Goal: Find specific page/section: Find specific page/section

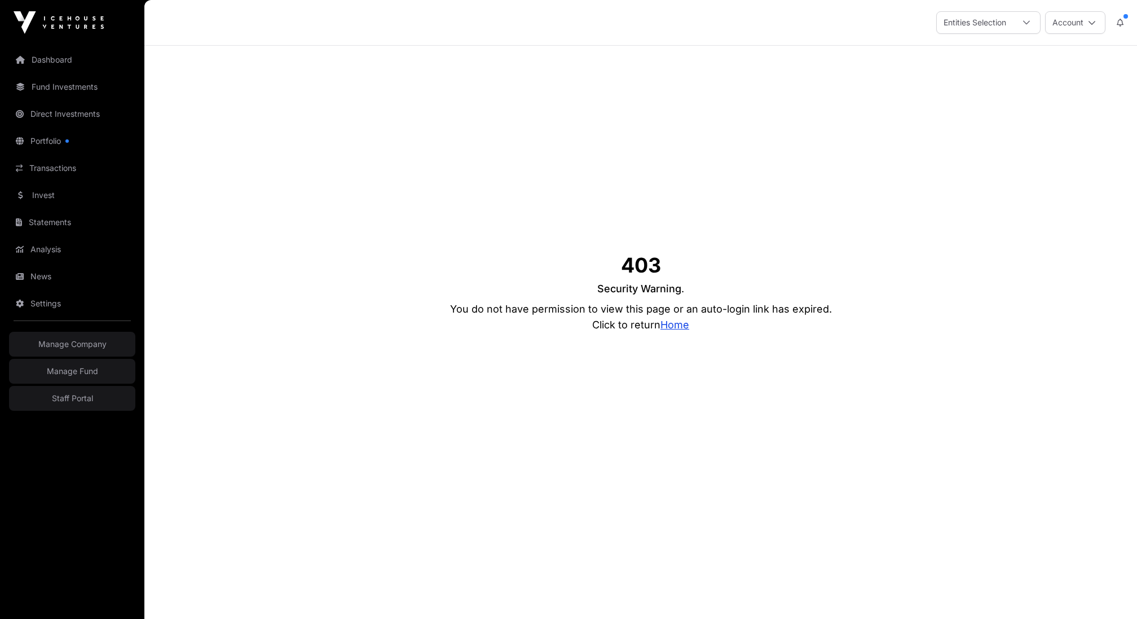
click at [671, 326] on link "Home" at bounding box center [675, 325] width 29 height 12
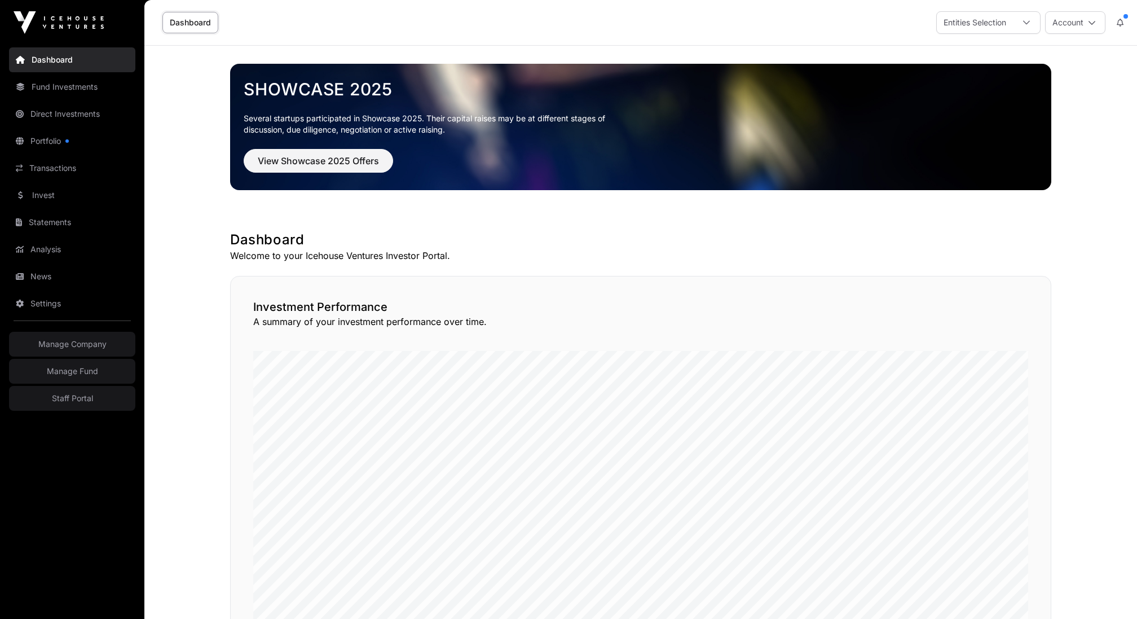
click at [81, 397] on link "Staff Portal" at bounding box center [72, 398] width 126 height 25
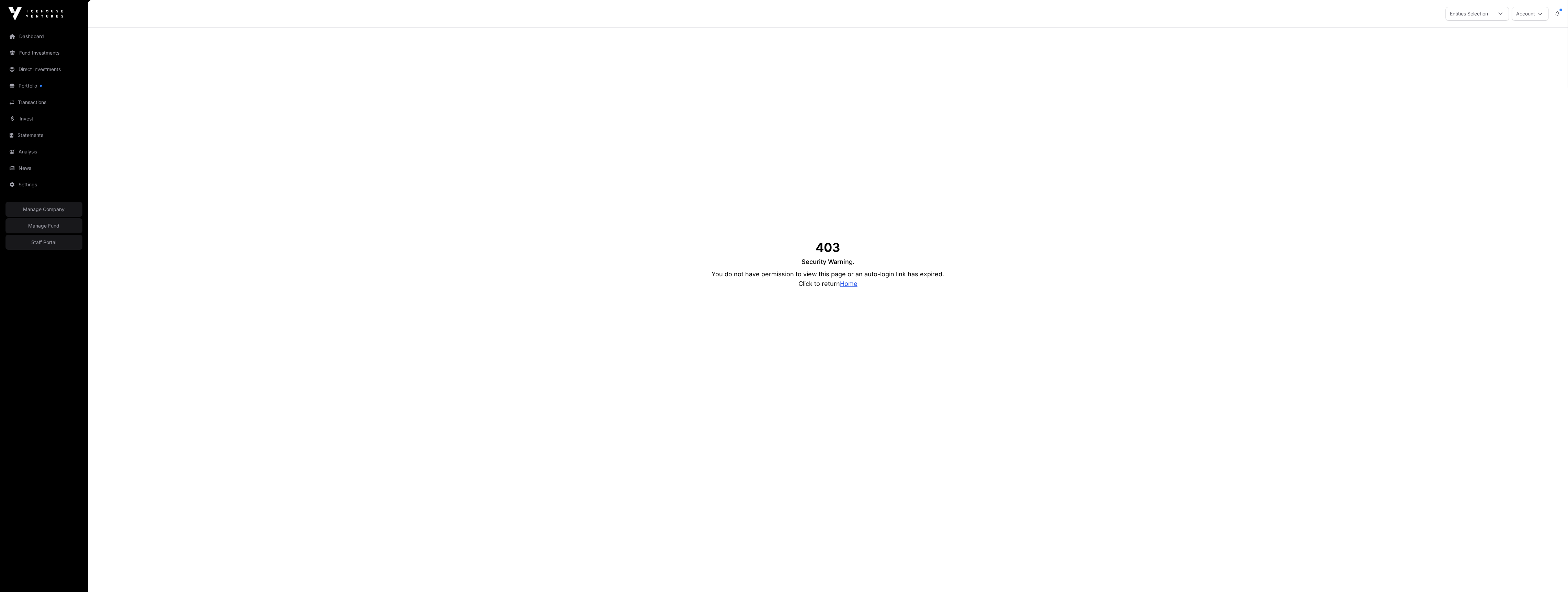
click at [856, 283] on link "Home" at bounding box center [849, 284] width 18 height 7
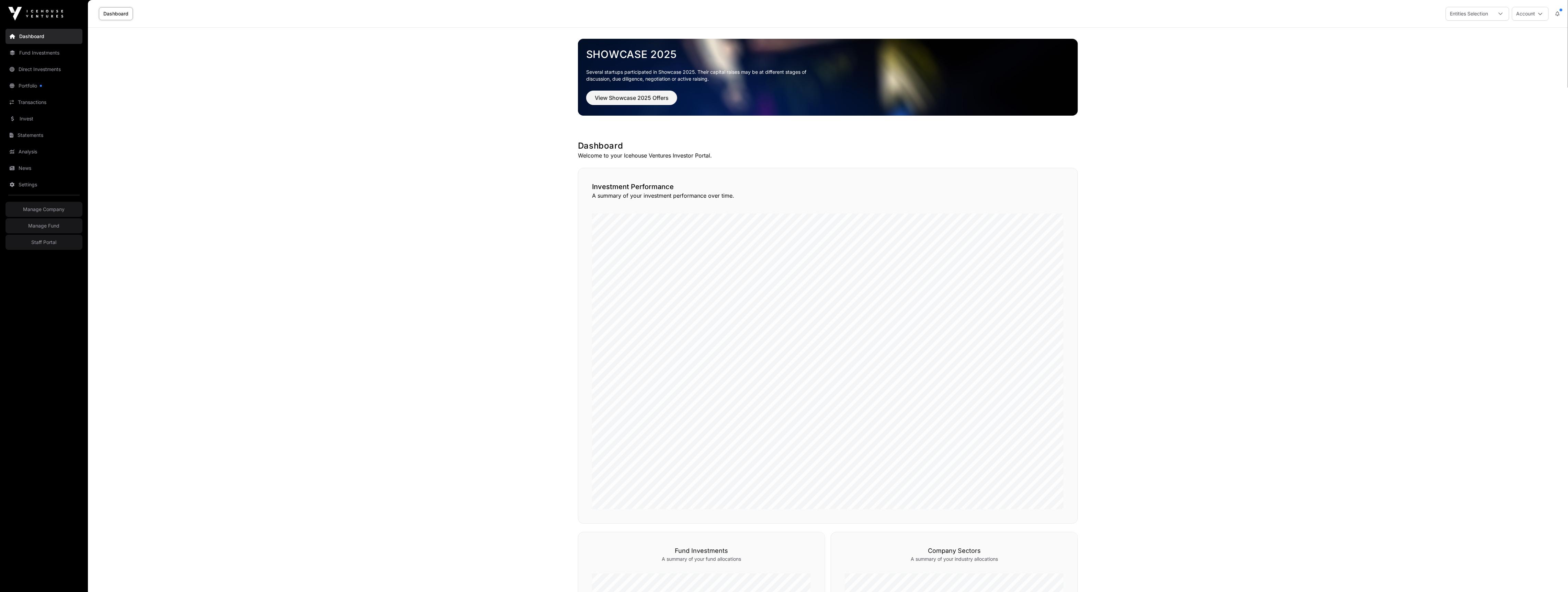
click at [66, 248] on link "Staff Portal" at bounding box center [44, 242] width 77 height 15
